Goal: Task Accomplishment & Management: Manage account settings

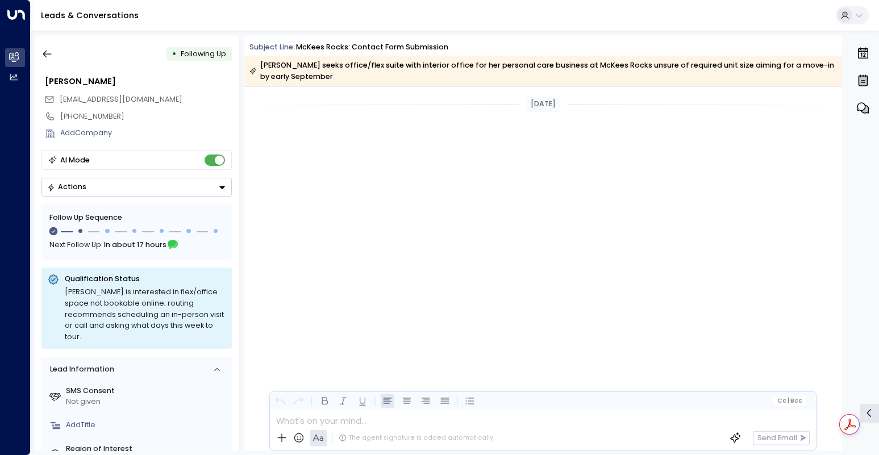
scroll to position [1975, 0]
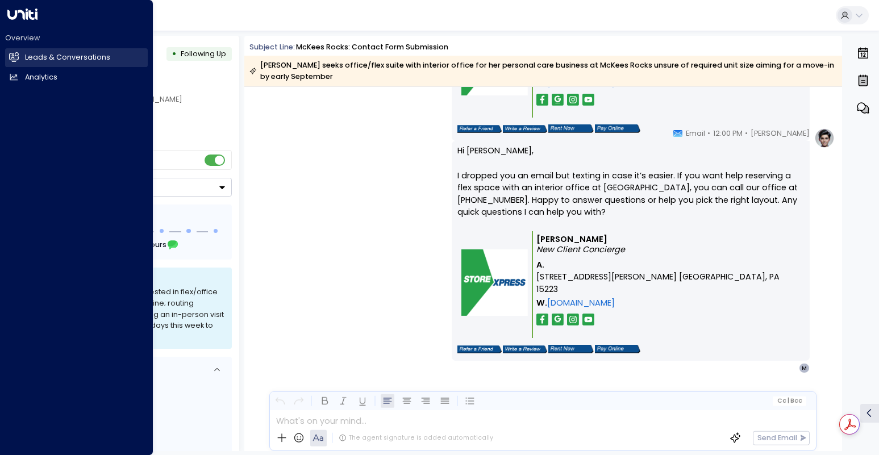
click at [32, 52] on link "Leads & Conversations Leads & Conversations" at bounding box center [76, 57] width 143 height 19
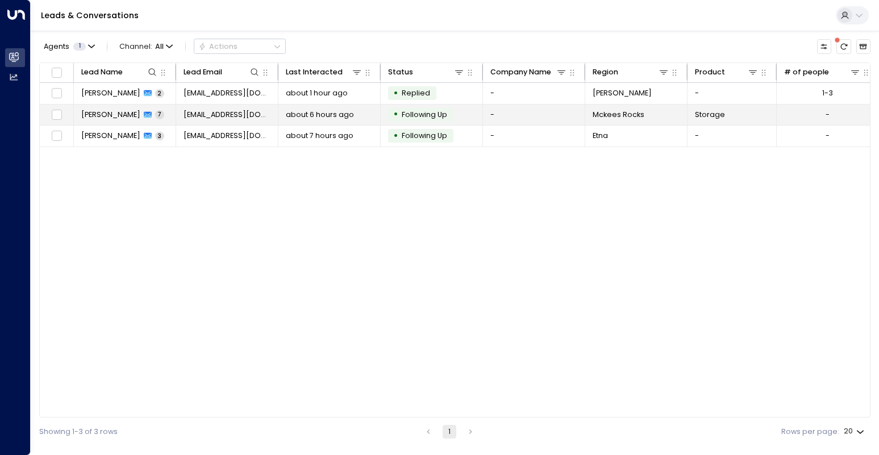
click at [440, 115] on span "Following Up" at bounding box center [424, 115] width 45 height 10
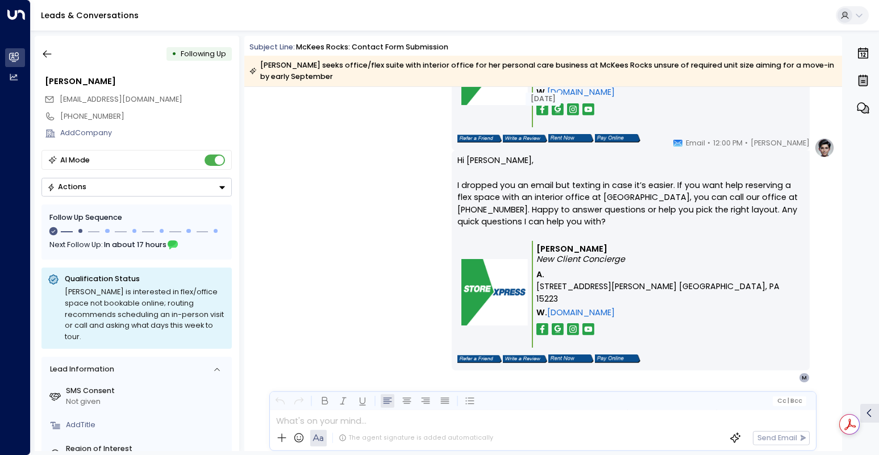
scroll to position [1975, 0]
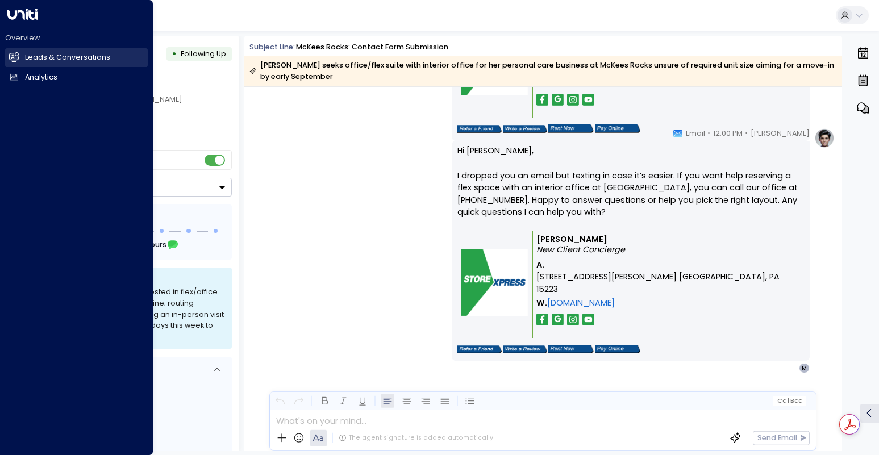
click at [91, 57] on h2 "Leads & Conversations" at bounding box center [67, 57] width 85 height 11
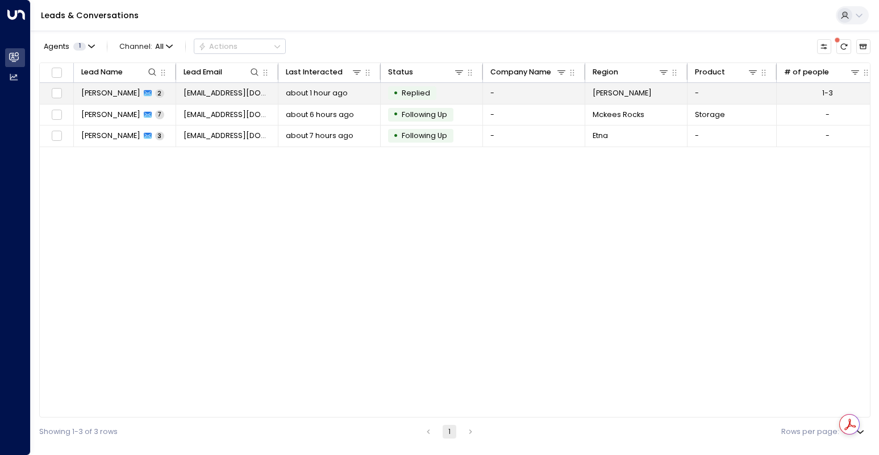
click at [269, 94] on td "[EMAIL_ADDRESS][DOMAIN_NAME]" at bounding box center [227, 93] width 102 height 21
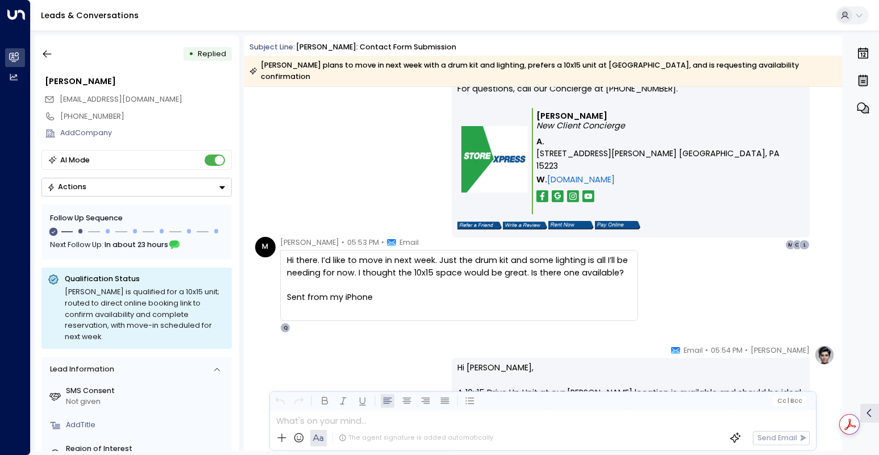
scroll to position [1268, 0]
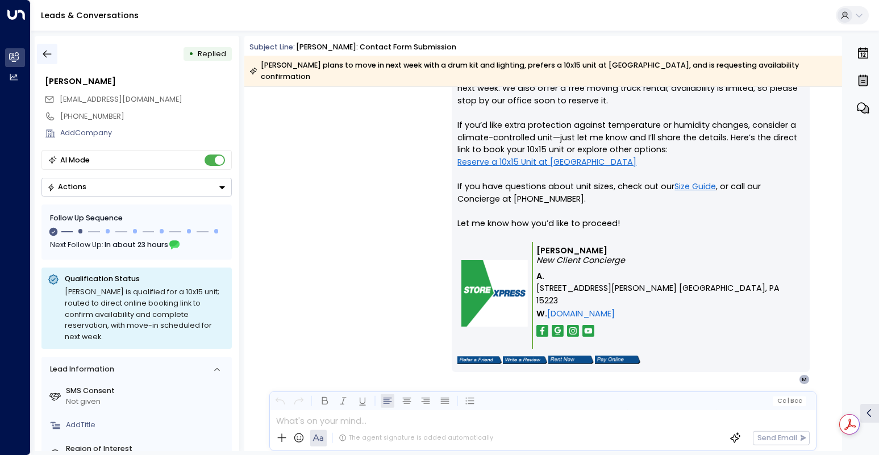
click at [48, 56] on icon "button" at bounding box center [46, 53] width 11 height 11
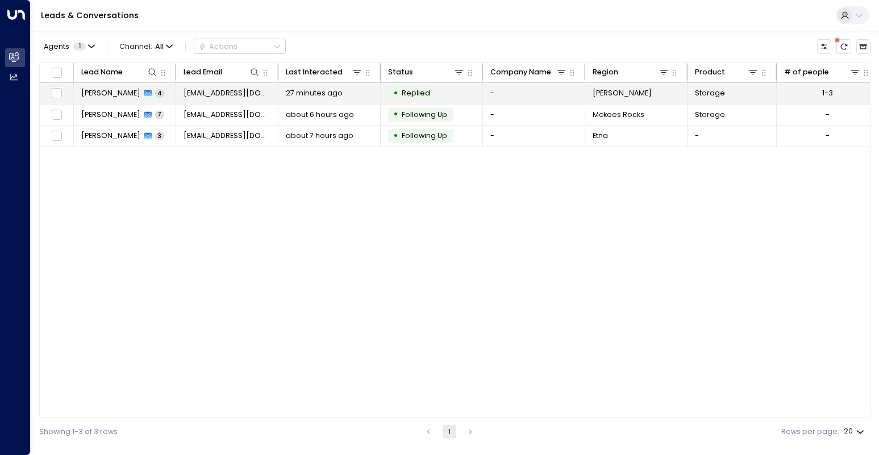
click at [370, 96] on div "27 minutes ago" at bounding box center [329, 93] width 87 height 10
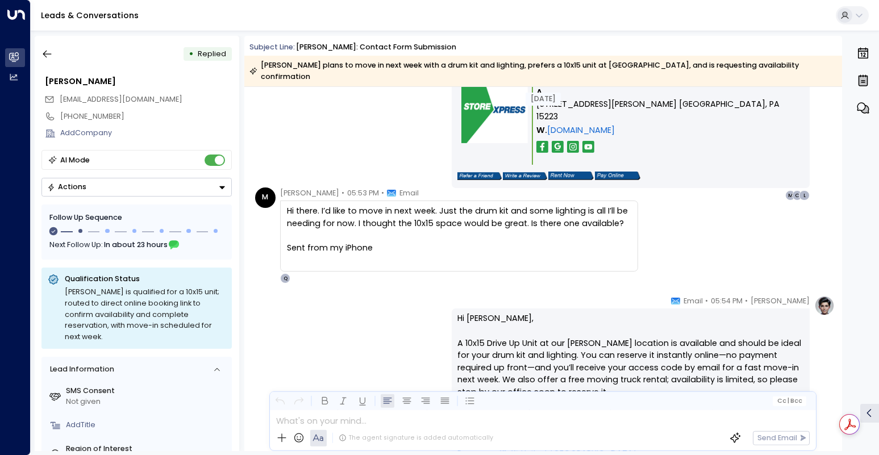
scroll to position [984, 0]
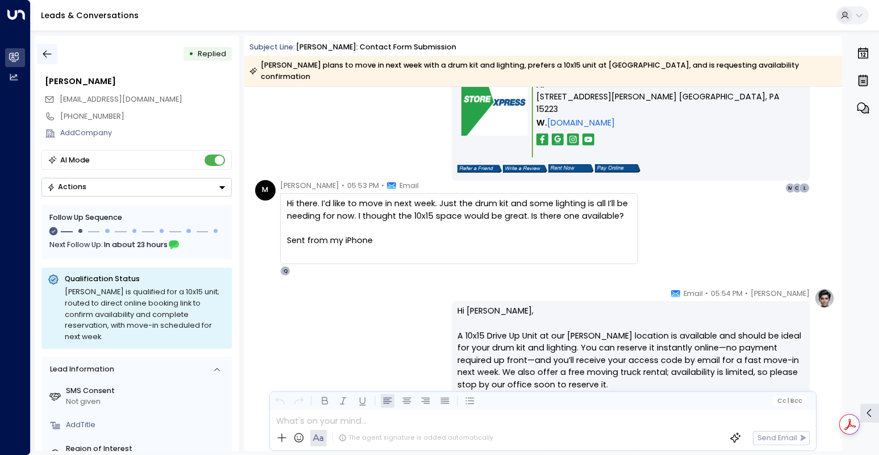
click at [48, 55] on icon "button" at bounding box center [47, 54] width 9 height 7
